Goal: Find contact information: Find contact information

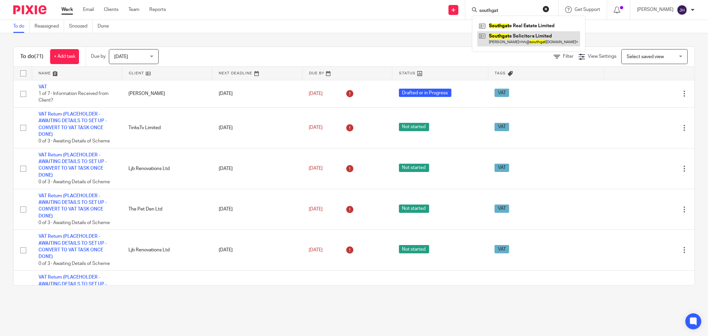
type input "southgat"
click at [508, 42] on link at bounding box center [528, 38] width 103 height 15
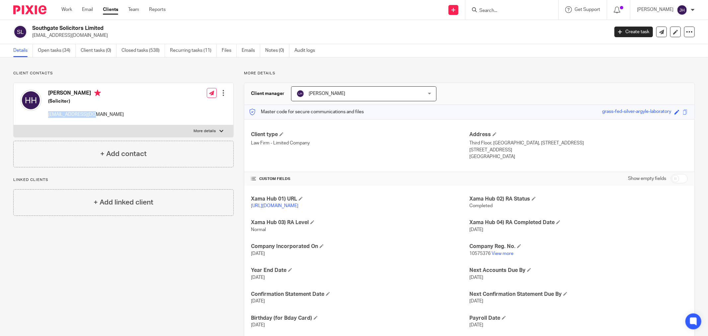
drag, startPoint x: 92, startPoint y: 115, endPoint x: 49, endPoint y: 112, distance: 42.9
click at [49, 112] on div "[PERSON_NAME] (Solicitor) [EMAIL_ADDRESS][DOMAIN_NAME] Edit contact Create clie…" at bounding box center [124, 104] width 220 height 42
copy p "[EMAIL_ADDRESS][DOMAIN_NAME]"
